Goal: Task Accomplishment & Management: Complete application form

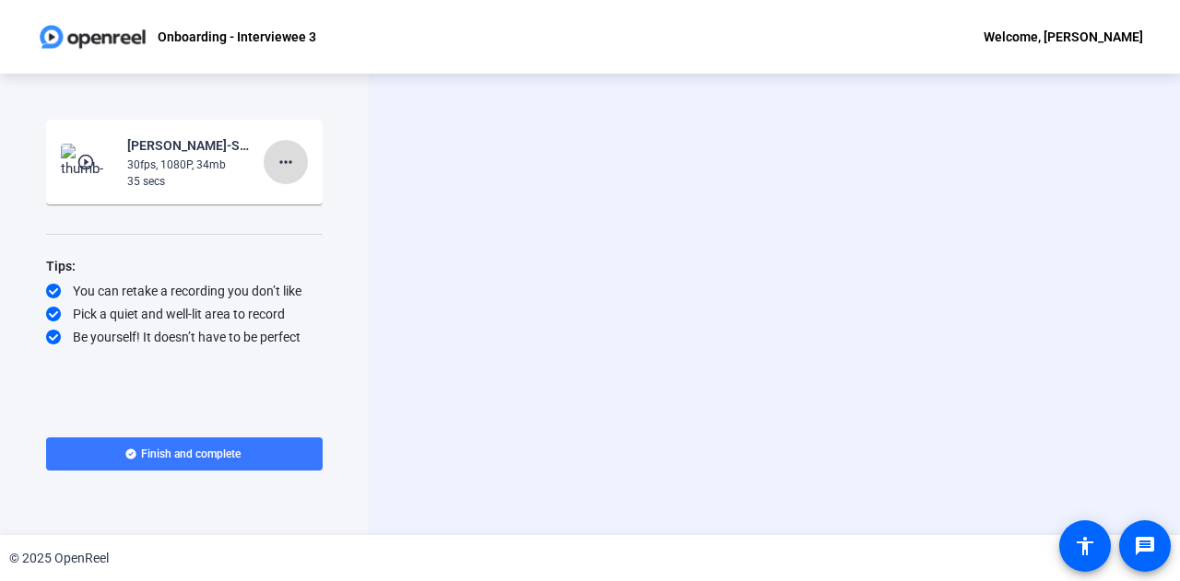
click at [283, 170] on mat-icon "more_horiz" at bounding box center [286, 162] width 22 height 22
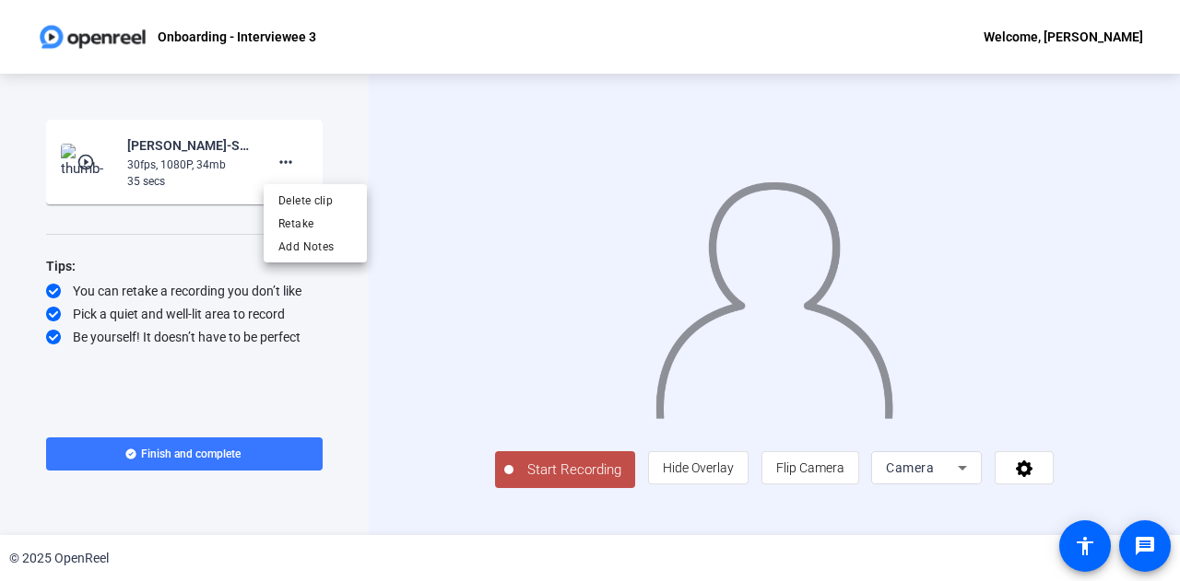
click at [245, 419] on div at bounding box center [590, 290] width 1180 height 581
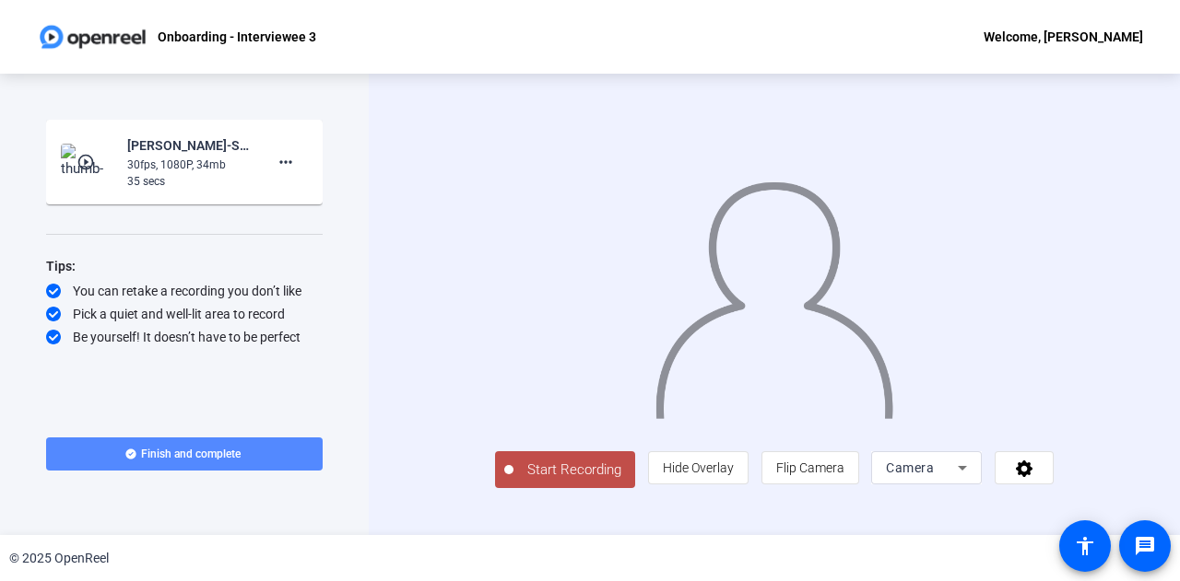
click at [188, 460] on span "Finish and complete" at bounding box center [191, 454] width 100 height 15
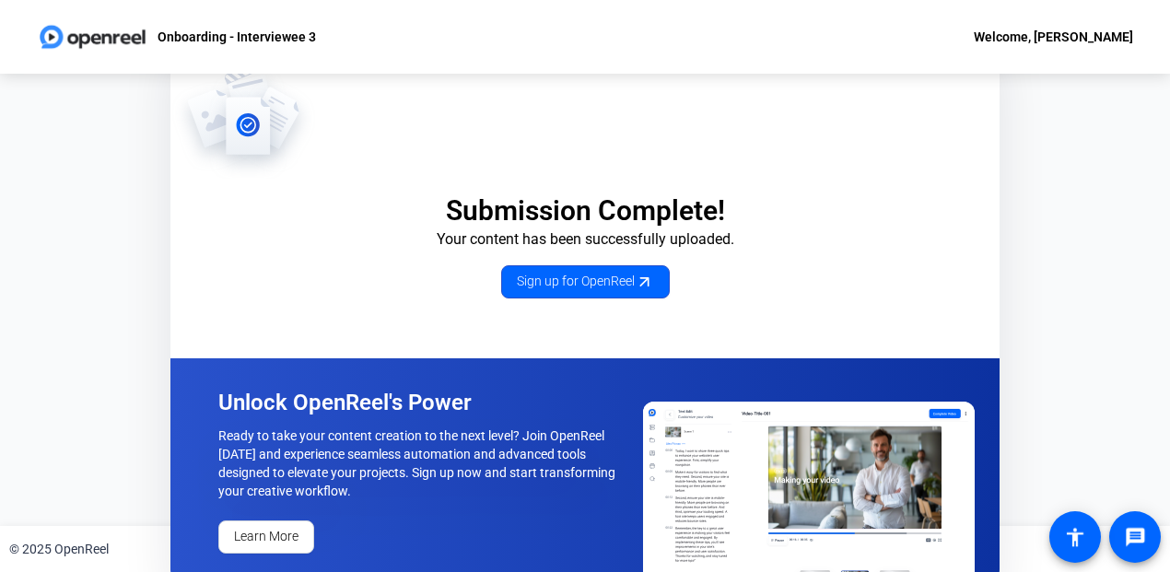
click at [1038, 30] on div "Welcome, [PERSON_NAME]" at bounding box center [1053, 37] width 159 height 22
click at [201, 38] on div at bounding box center [585, 286] width 1170 height 572
click at [48, 36] on img at bounding box center [93, 36] width 112 height 37
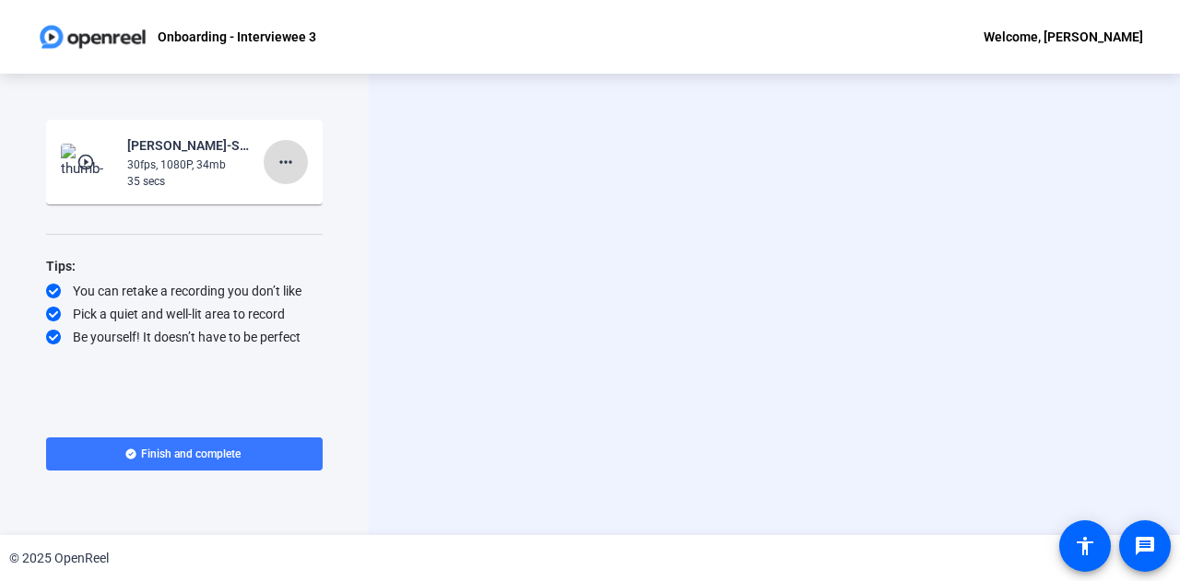
click at [297, 170] on span at bounding box center [286, 162] width 44 height 44
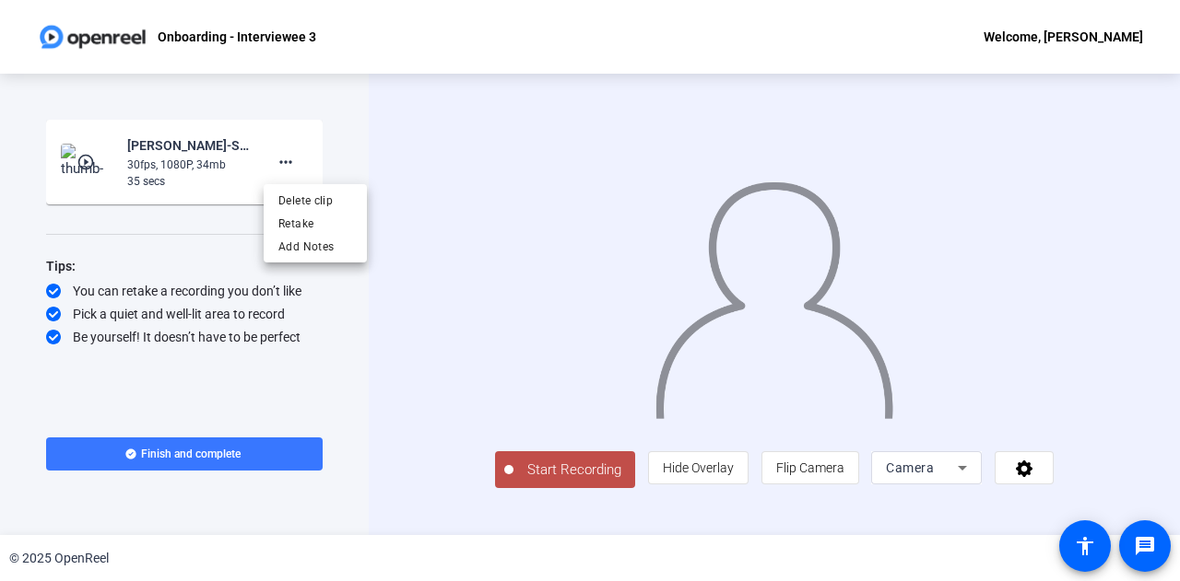
click at [199, 252] on div at bounding box center [590, 290] width 1180 height 581
click at [1035, 477] on icon at bounding box center [1024, 468] width 21 height 18
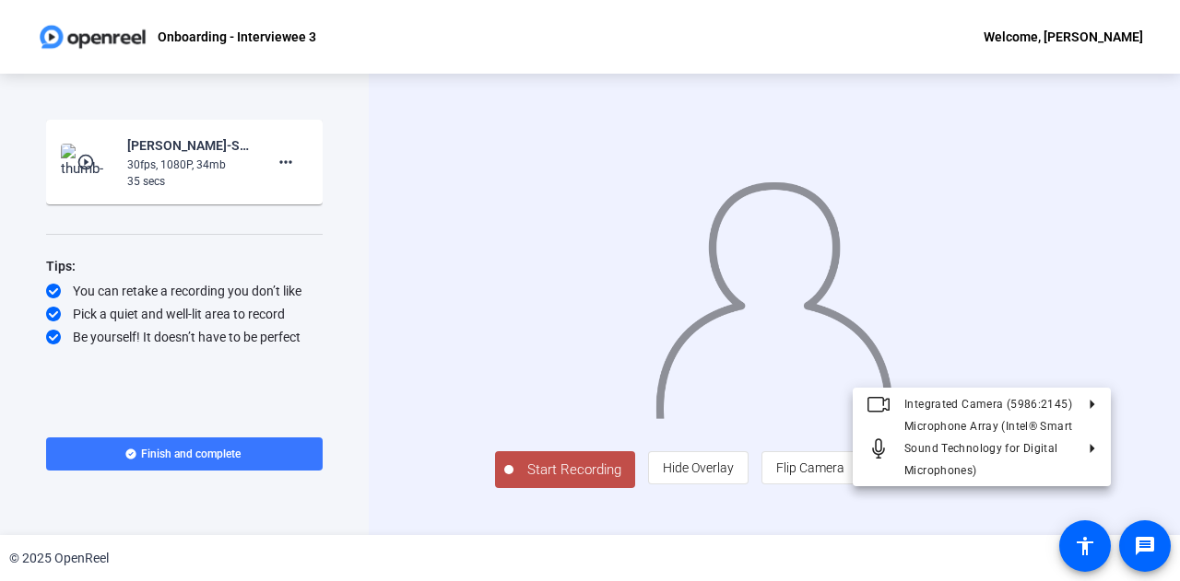
click at [863, 542] on div at bounding box center [590, 290] width 1180 height 581
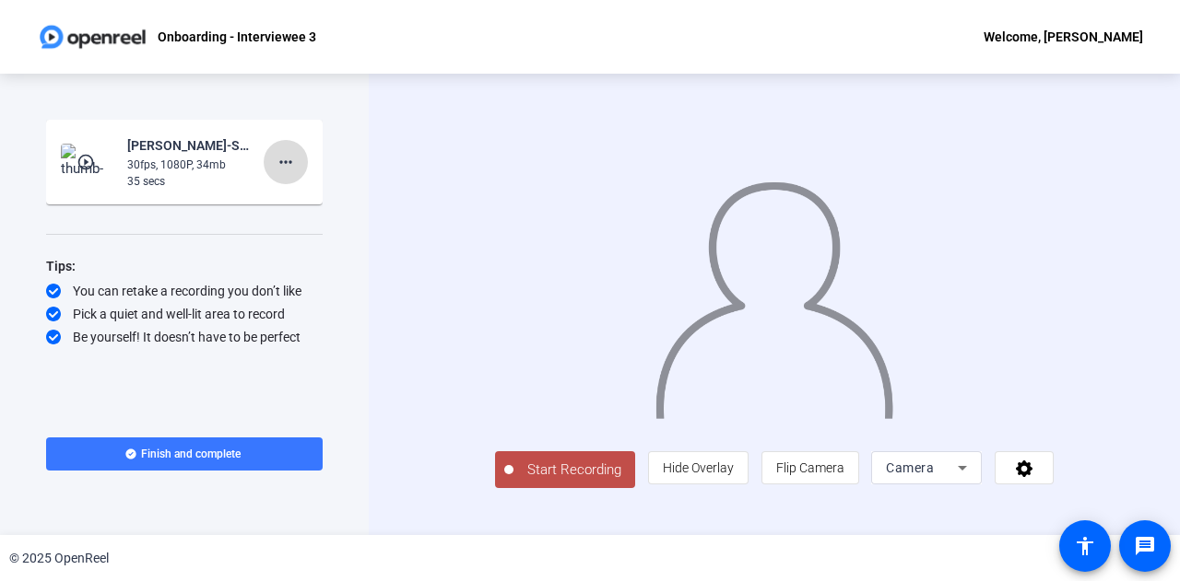
click at [298, 159] on span at bounding box center [286, 162] width 44 height 44
click at [199, 235] on div at bounding box center [590, 290] width 1180 height 581
click at [75, 149] on img at bounding box center [88, 162] width 54 height 37
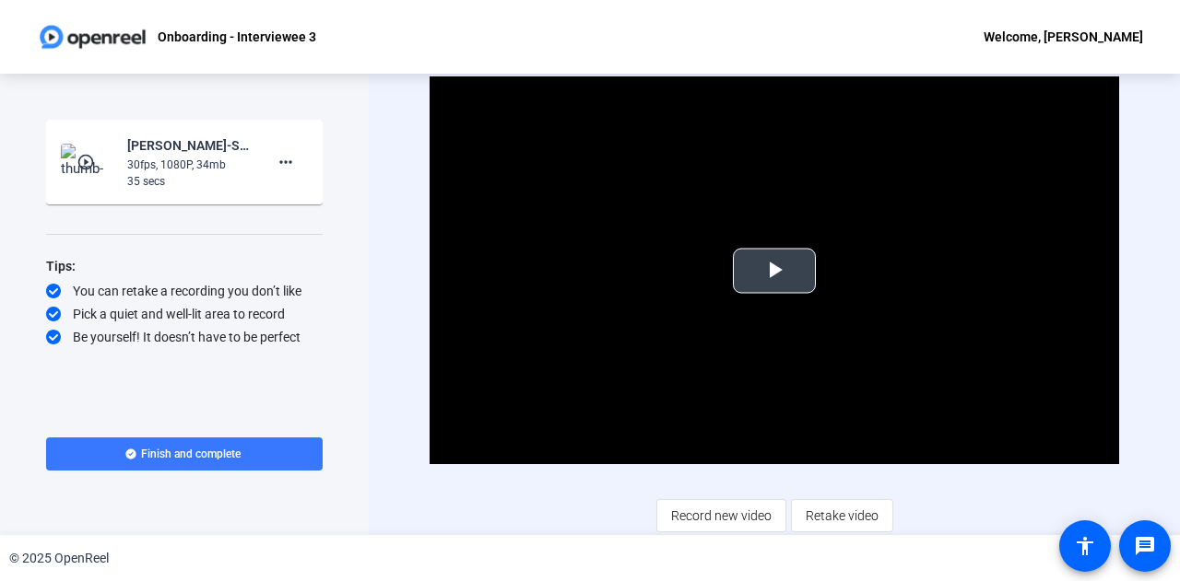
click at [774, 271] on span "Video Player" at bounding box center [774, 271] width 0 height 0
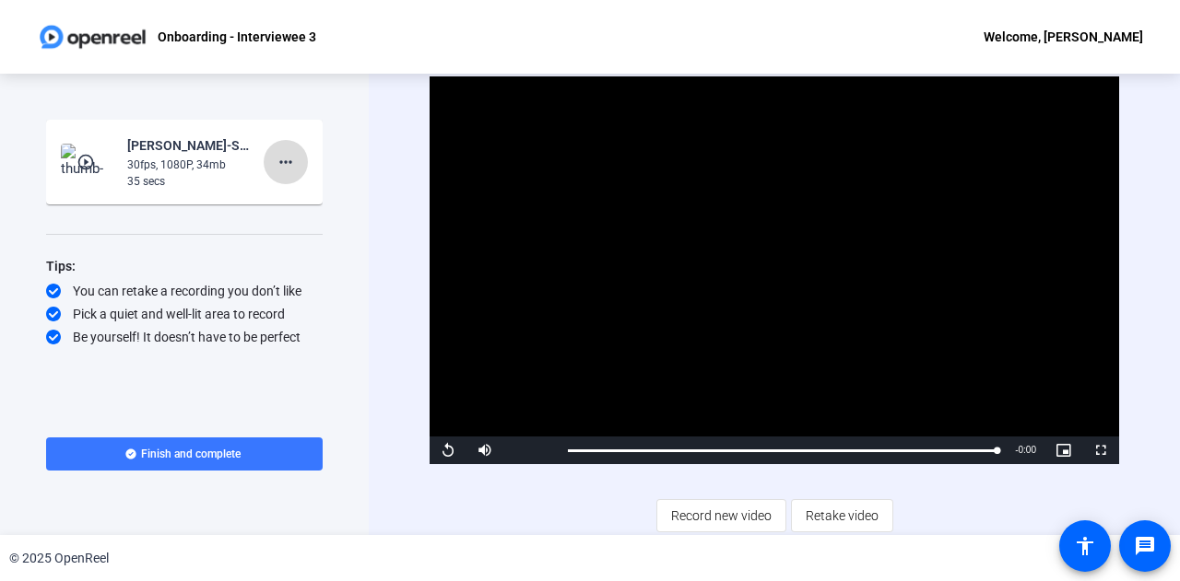
click at [285, 159] on mat-icon "more_horiz" at bounding box center [286, 162] width 22 height 22
click at [252, 417] on div at bounding box center [590, 290] width 1180 height 581
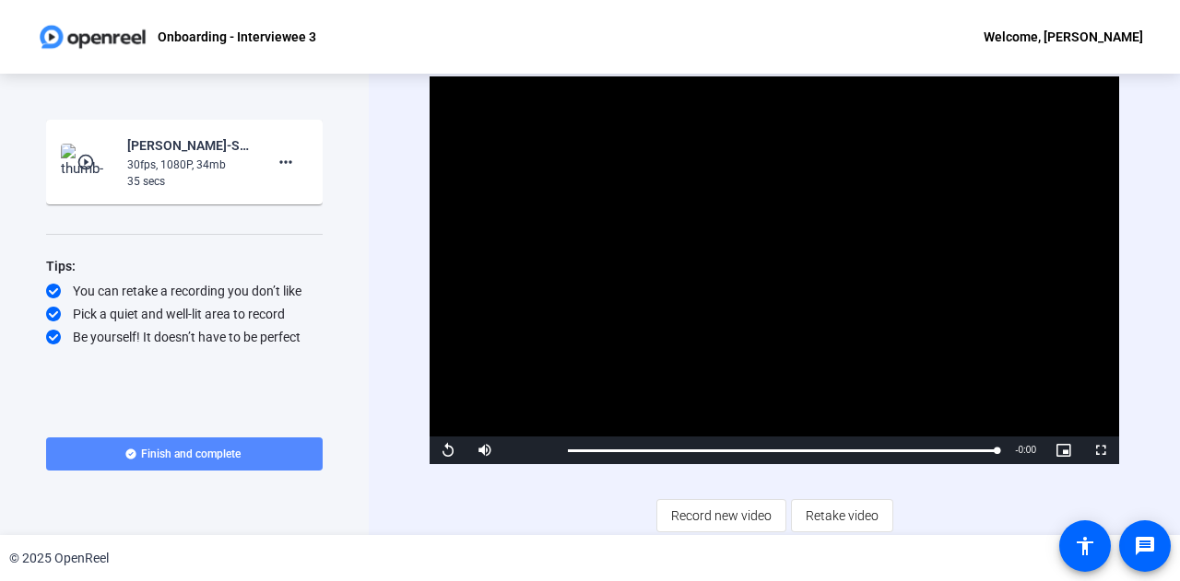
click at [266, 452] on span at bounding box center [184, 454] width 276 height 44
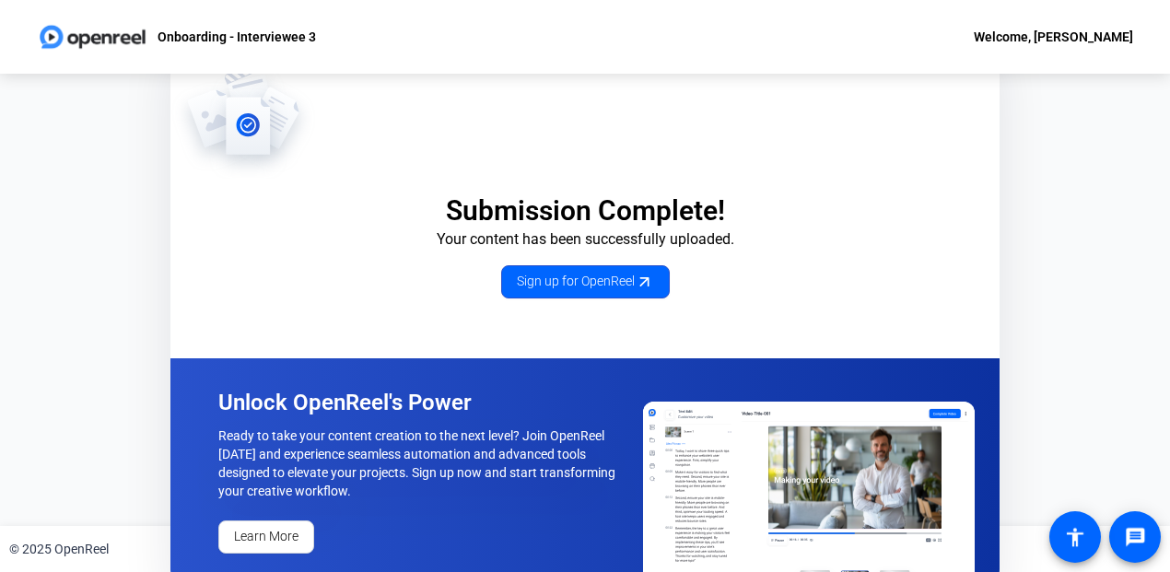
scroll to position [21, 0]
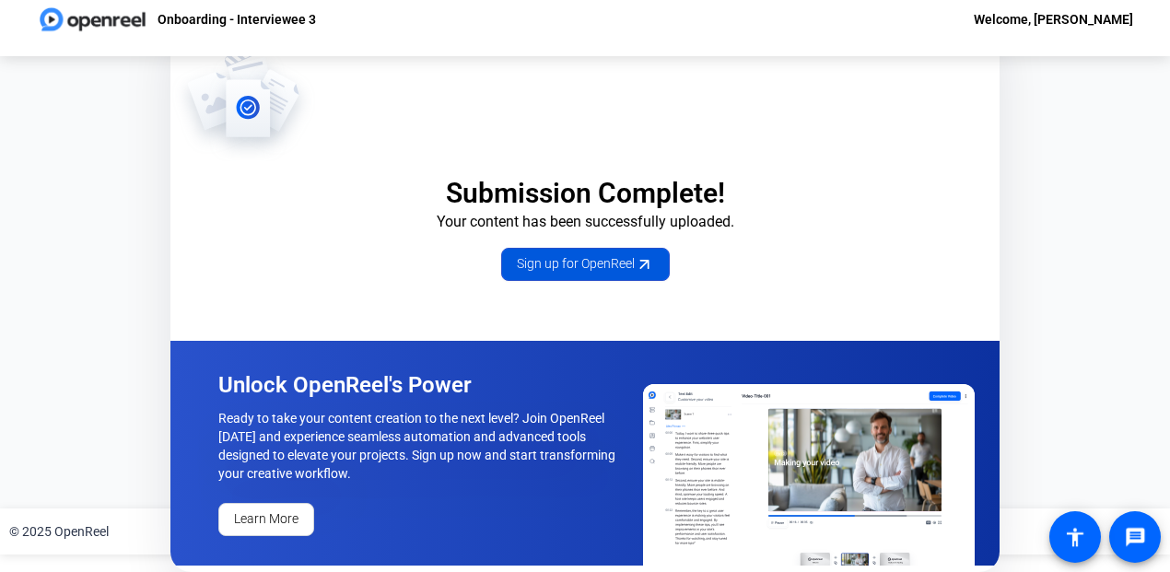
click at [612, 269] on span "Sign up for OpenReel" at bounding box center [585, 263] width 137 height 19
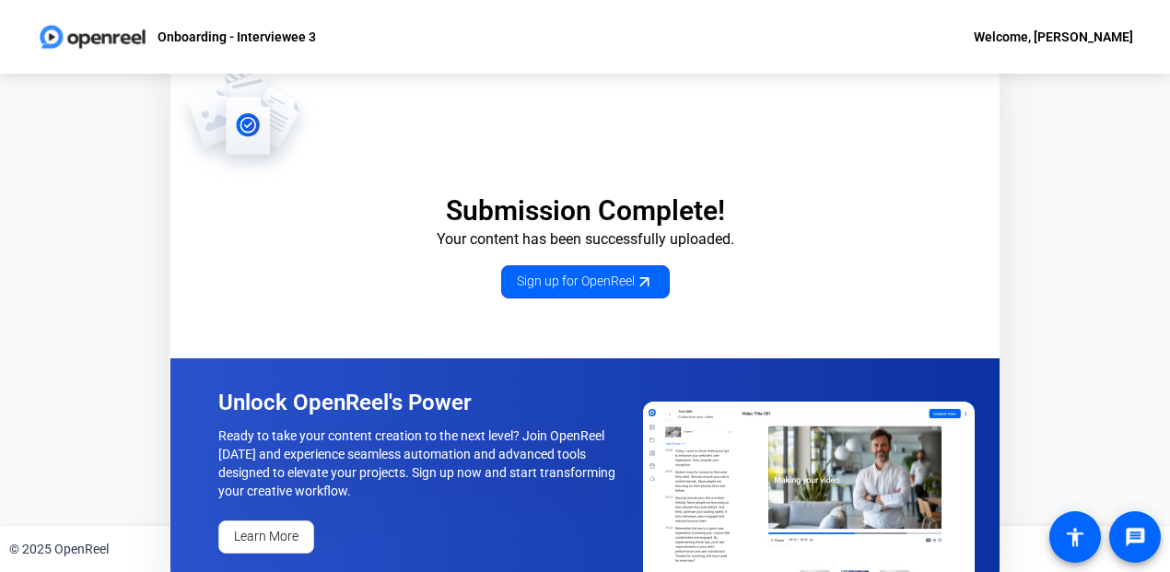
click at [1062, 38] on div "Welcome, [PERSON_NAME]" at bounding box center [1053, 37] width 159 height 22
click at [256, 57] on div at bounding box center [585, 286] width 1170 height 572
click at [220, 39] on p "Onboarding - Interviewee 3" at bounding box center [237, 37] width 158 height 22
drag, startPoint x: 336, startPoint y: 34, endPoint x: 159, endPoint y: 47, distance: 177.4
click at [159, 47] on div "Onboarding - Interviewee 3 Welcome, [PERSON_NAME]" at bounding box center [585, 37] width 1170 height 74
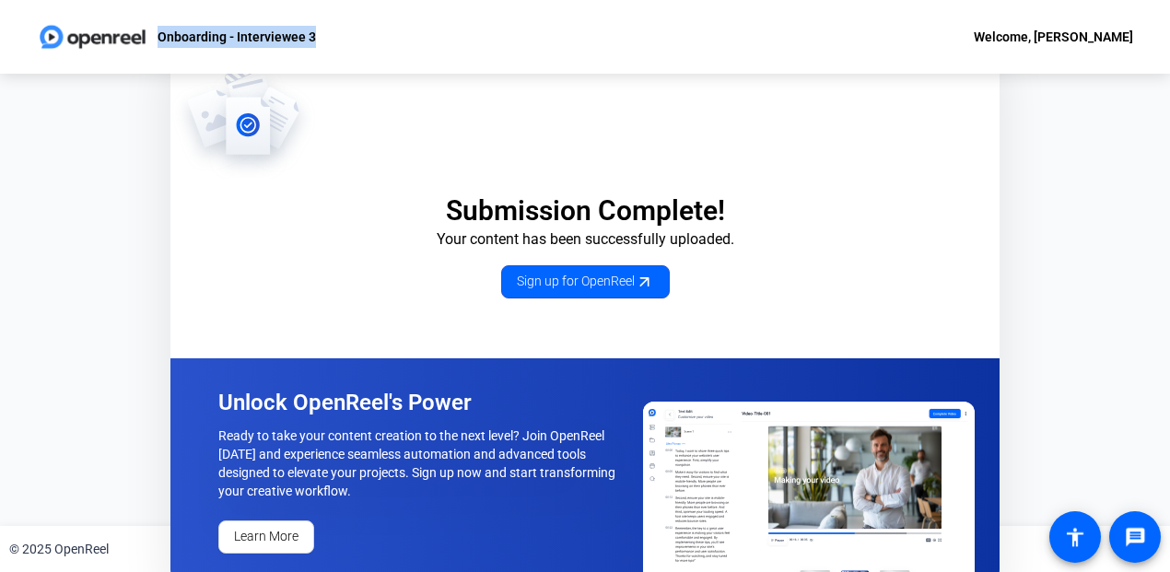
copy p "Onboarding - Interviewee 3"
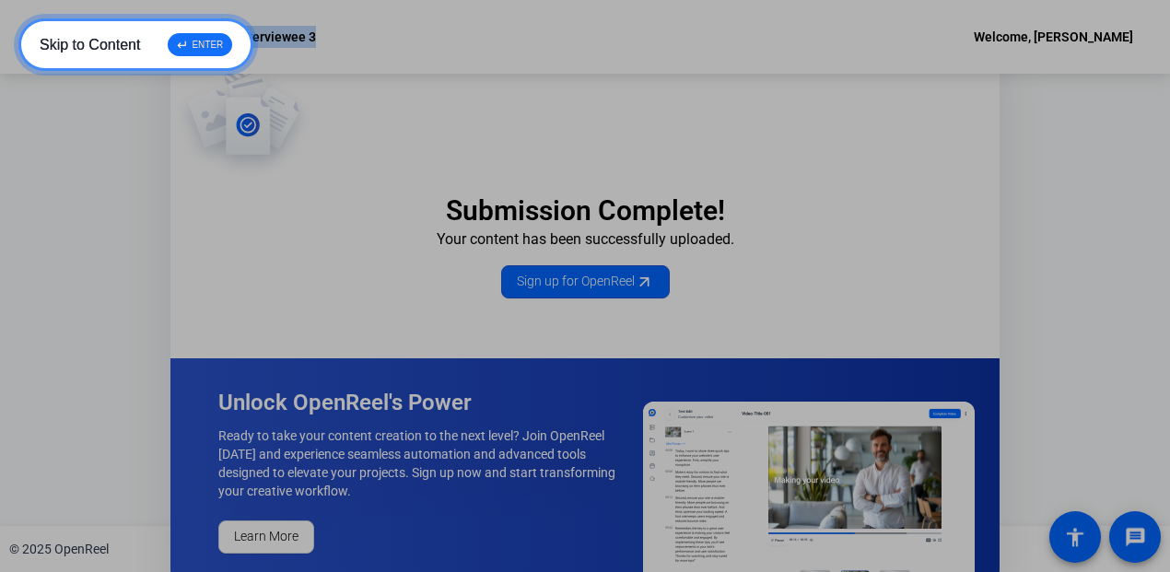
click at [209, 49] on div "↵ ENTER" at bounding box center [200, 44] width 65 height 23
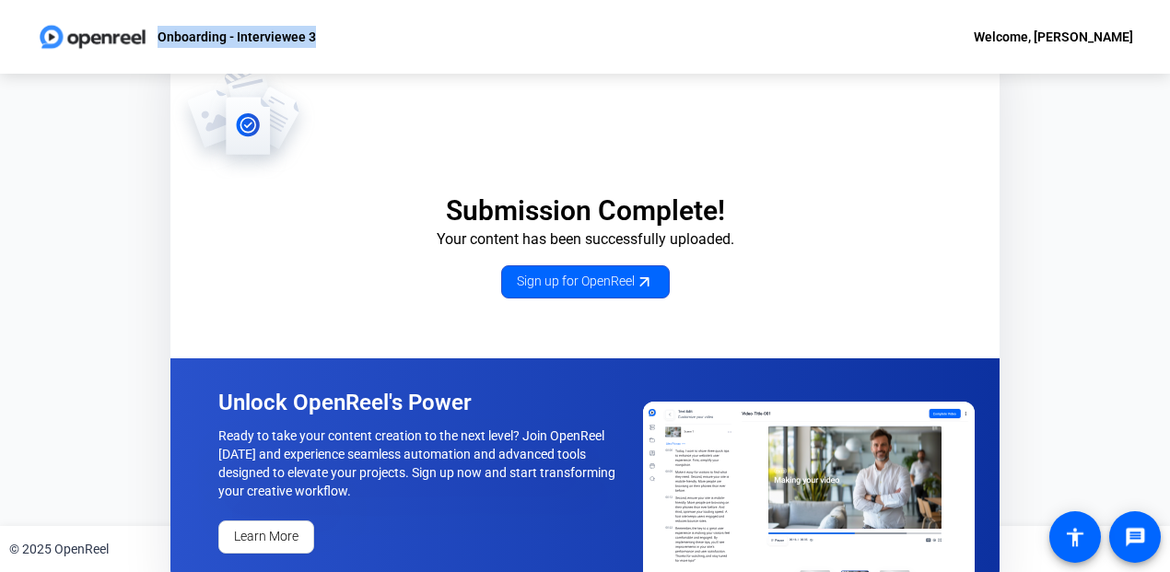
click at [209, 49] on body "Accessibility Screen-Reader Guide, Feedback, and Issue Reporting | New window O…" at bounding box center [585, 286] width 1170 height 572
